Goal: Task Accomplishment & Management: Manage account settings

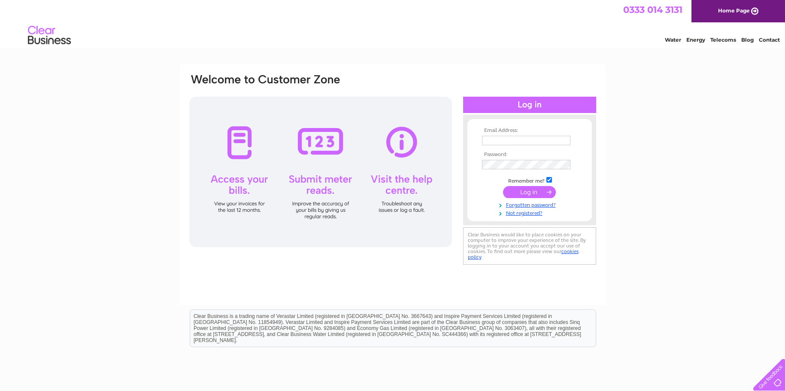
type input "hollygrovejag@gmail.com"
click at [532, 192] on input "submit" at bounding box center [529, 192] width 53 height 12
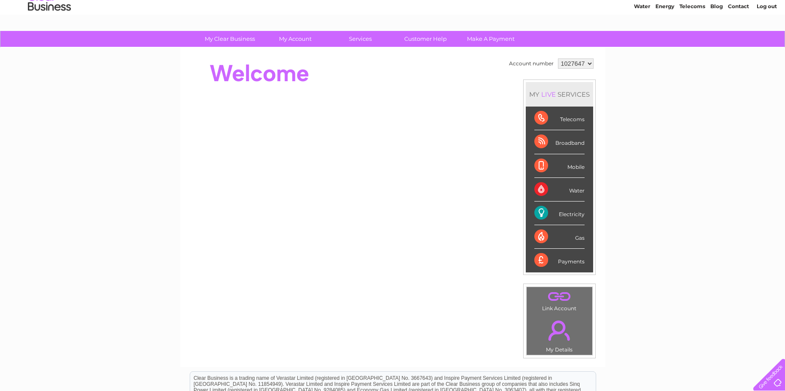
scroll to position [43, 0]
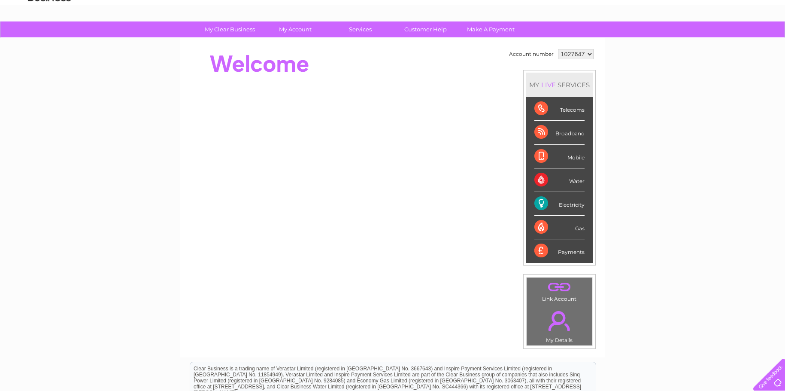
click at [555, 322] on link "." at bounding box center [559, 321] width 61 height 30
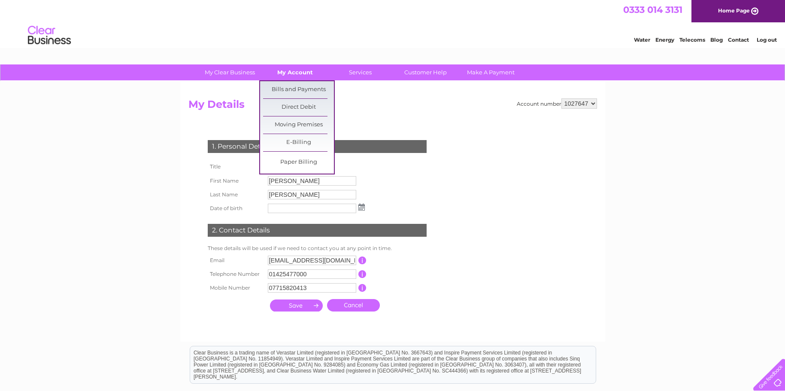
click at [289, 75] on link "My Account" at bounding box center [295, 72] width 71 height 16
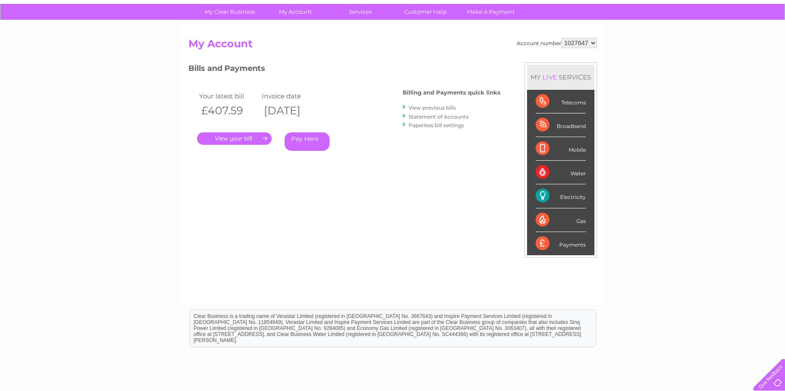
scroll to position [42, 0]
